Goal: Contribute content

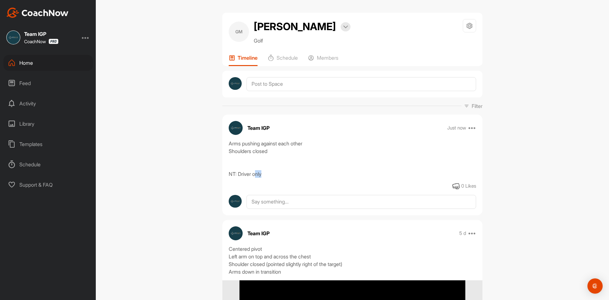
click at [256, 174] on div "Arms pushing against each other Shoulders closed NT: Driver only" at bounding box center [352, 159] width 247 height 38
click at [268, 176] on div "Arms pushing against each other Shoulders closed NT: Driver only" at bounding box center [352, 159] width 247 height 38
drag, startPoint x: 266, startPoint y: 175, endPoint x: 223, endPoint y: 143, distance: 53.7
click at [223, 143] on div "Arms pushing against each other Shoulders closed NT: Driver only" at bounding box center [352, 159] width 260 height 38
copy div "Arms pushing against each other Shoulders closed NT: Driver only"
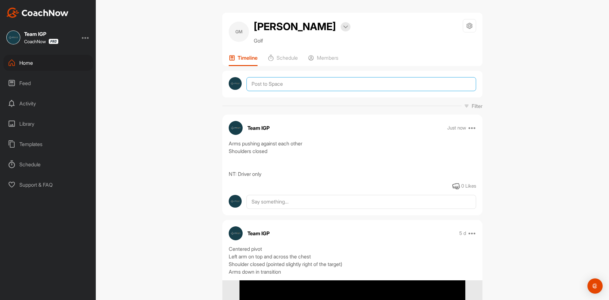
click at [274, 85] on textarea at bounding box center [361, 84] width 230 height 14
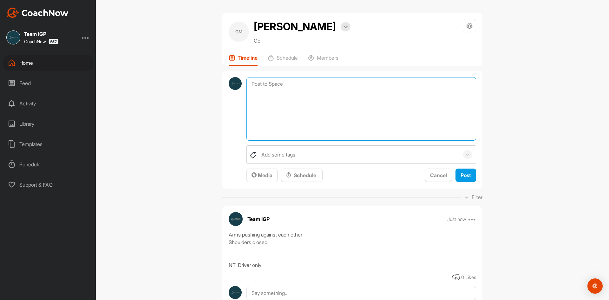
paste textarea "Arms pushing against each other Shoulders closed NT: Driver only"
type textarea "Arms pushing against each other Shoulders closed NT: Driver only"
click at [263, 176] on span "Media" at bounding box center [262, 175] width 21 height 6
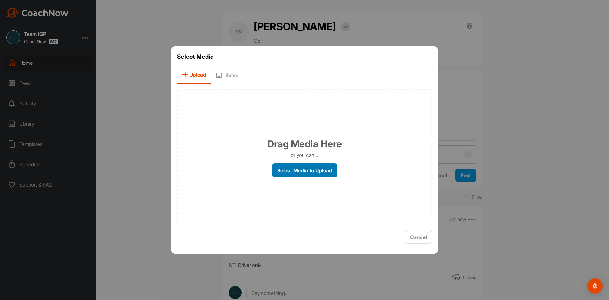
click at [286, 170] on label "Select Media to Upload" at bounding box center [304, 170] width 65 height 14
click at [0, 0] on input "Select Media to Upload" at bounding box center [0, 0] width 0 height 0
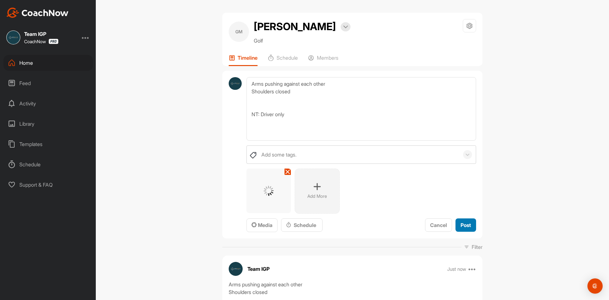
click at [467, 225] on span "Post" at bounding box center [466, 225] width 10 height 6
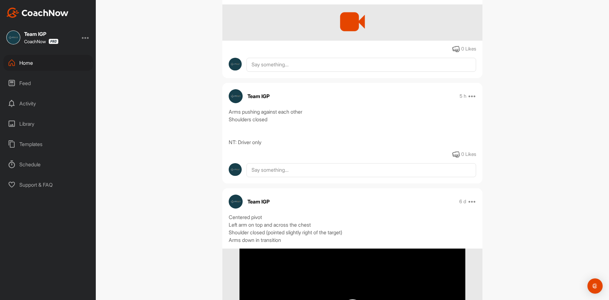
scroll to position [146, 0]
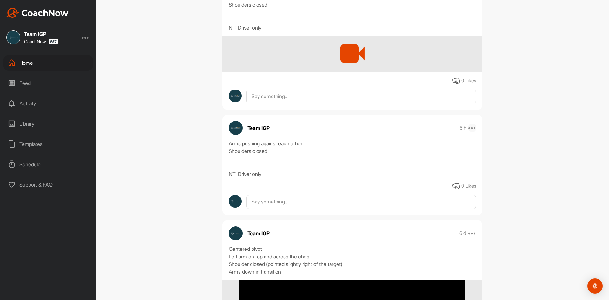
click at [469, 126] on icon at bounding box center [473, 128] width 8 height 8
click at [420, 252] on p "Delete" at bounding box center [415, 252] width 14 height 7
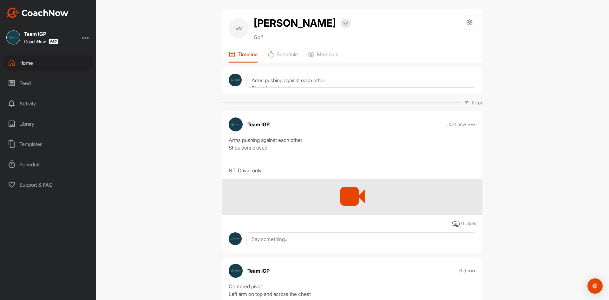
scroll to position [0, 0]
